Goal: Task Accomplishment & Management: Manage account settings

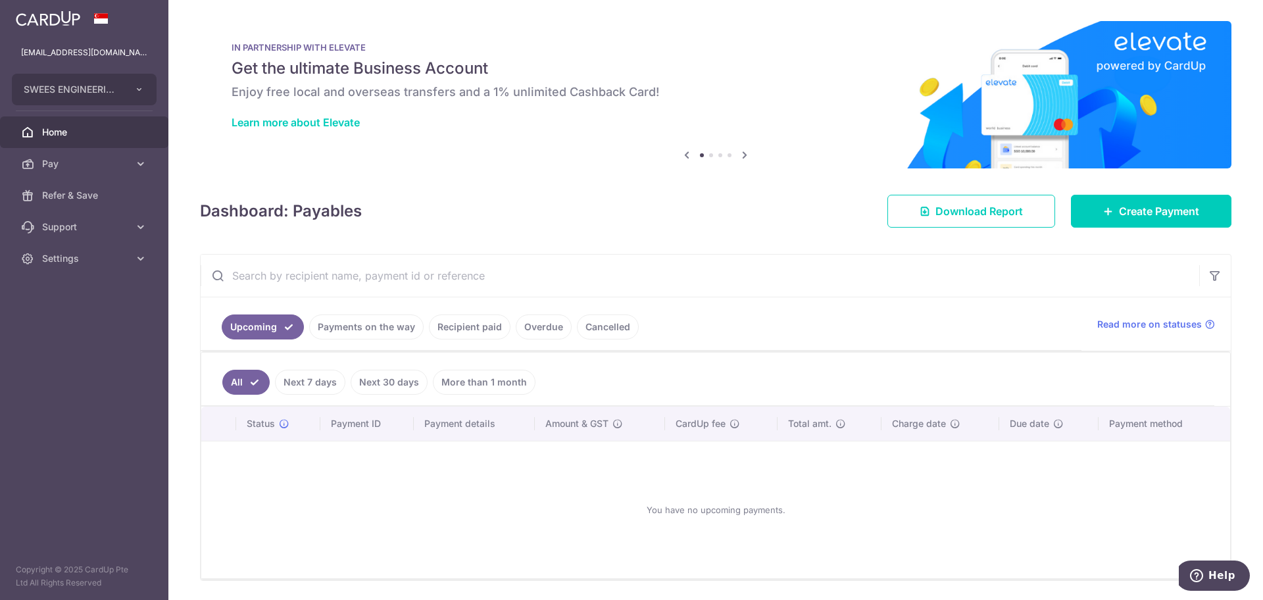
click at [96, 250] on link "Settings" at bounding box center [84, 259] width 168 height 32
click at [54, 318] on span "Logout" at bounding box center [85, 321] width 87 height 13
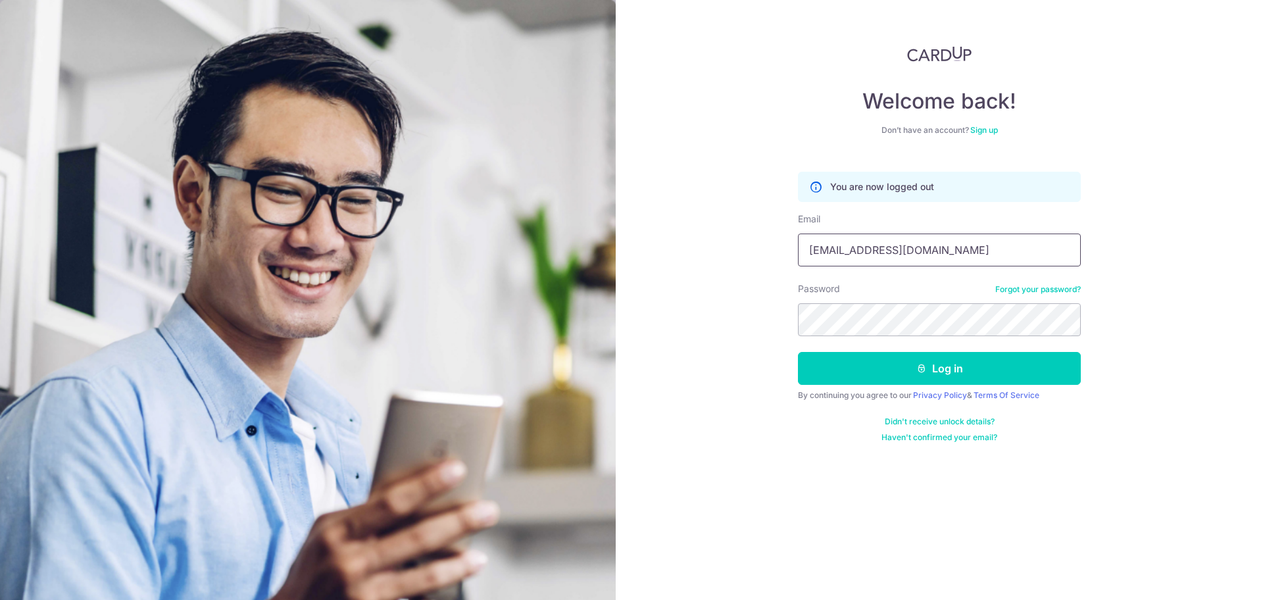
click at [985, 255] on input "[EMAIL_ADDRESS][DOMAIN_NAME]" at bounding box center [939, 250] width 283 height 33
type input "Darren@sweesengrg.com.sg"
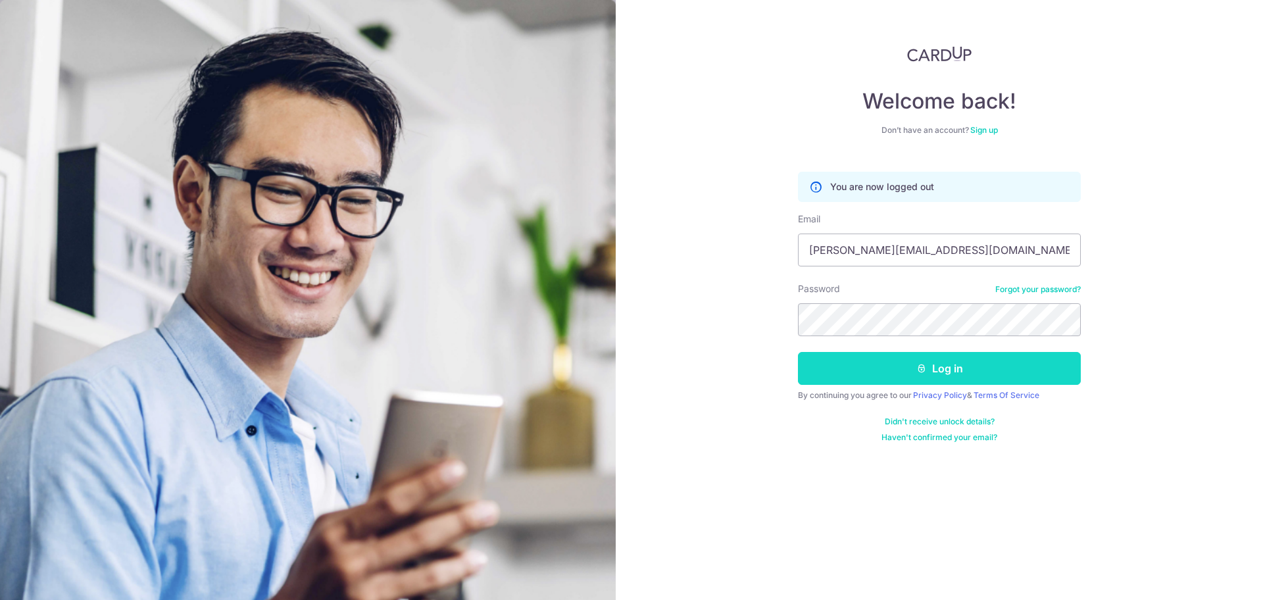
click at [919, 376] on button "Log in" at bounding box center [939, 368] width 283 height 33
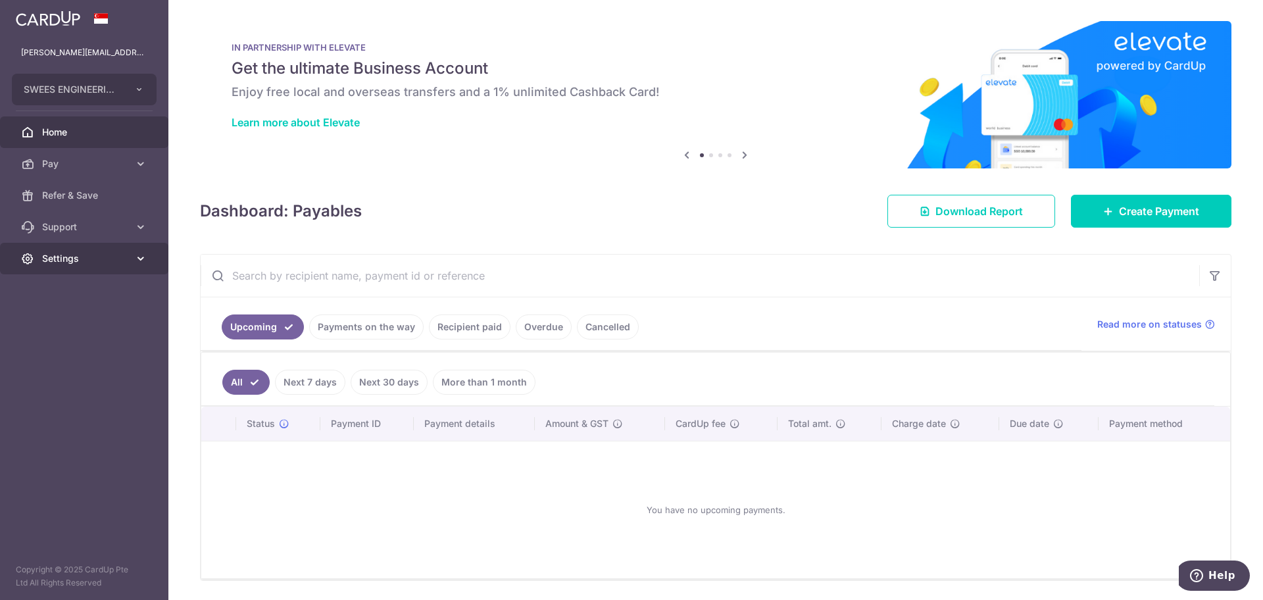
click at [105, 263] on span "Settings" at bounding box center [85, 258] width 87 height 13
